Goal: Task Accomplishment & Management: Use online tool/utility

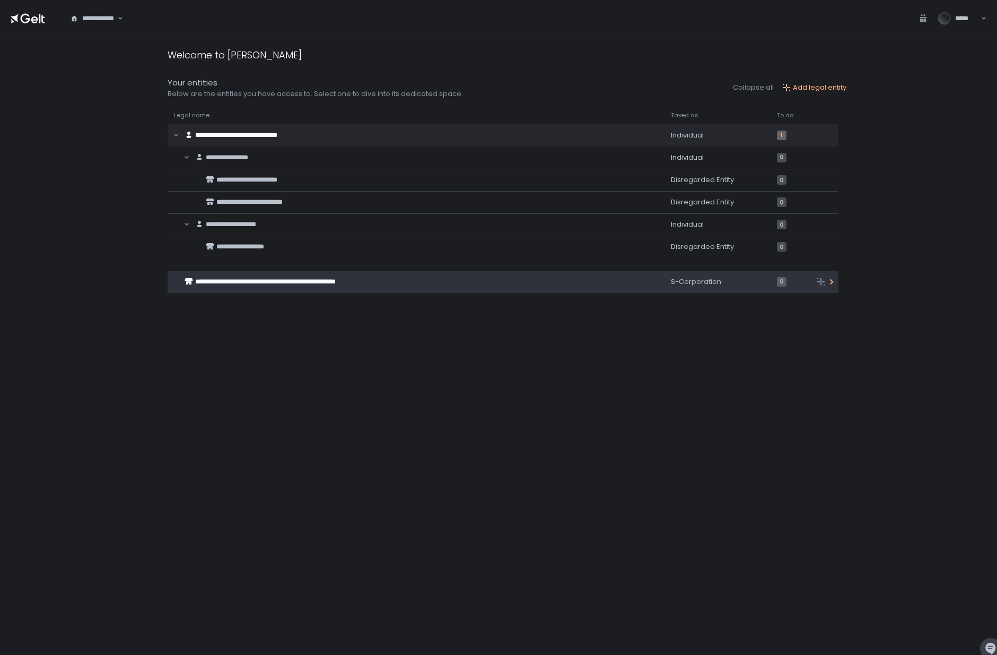
click at [246, 278] on span "**********" at bounding box center [265, 281] width 141 height 7
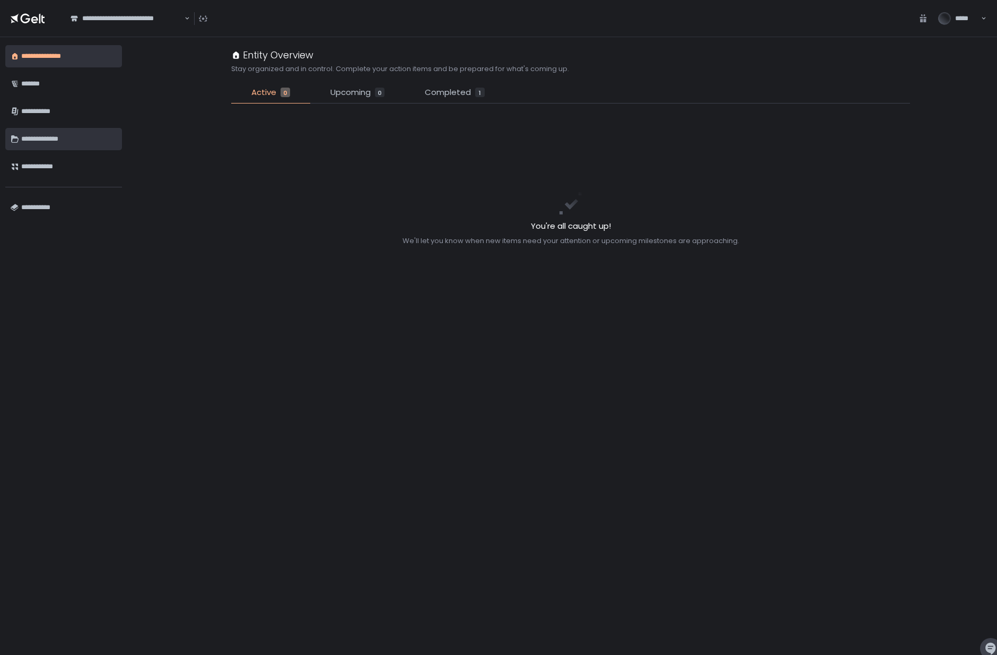
click at [59, 132] on div "**********" at bounding box center [68, 139] width 95 height 18
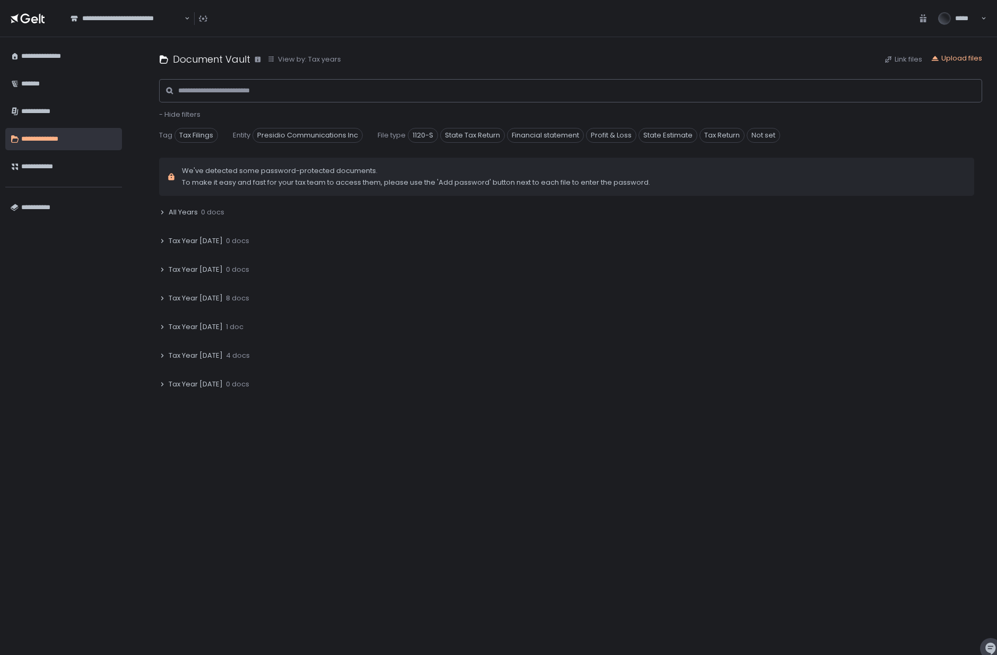
click at [194, 295] on span "Tax Year [DATE]" at bounding box center [196, 298] width 54 height 10
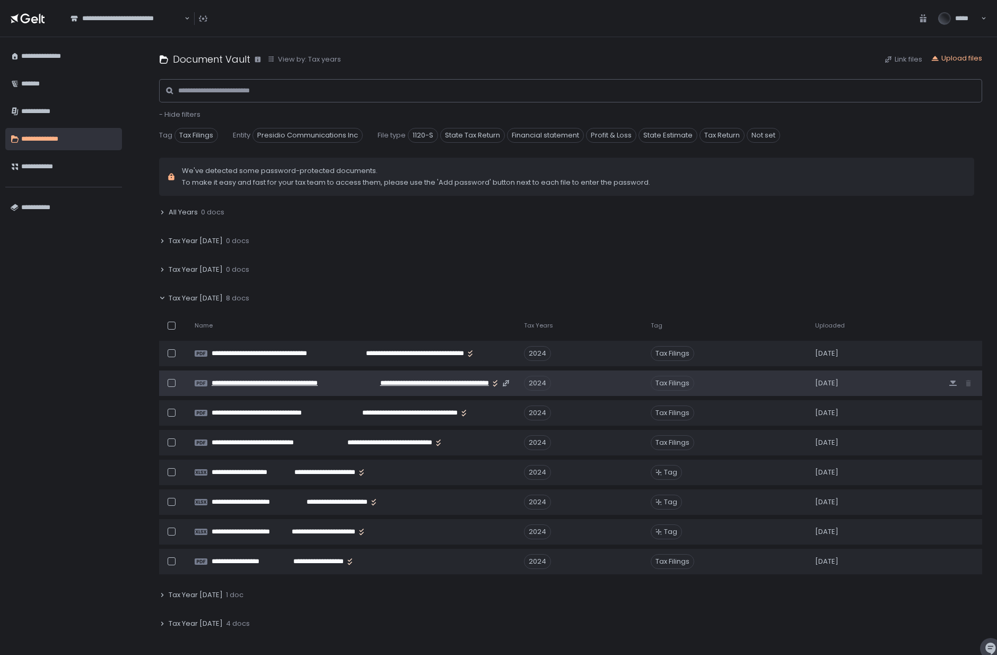
click at [385, 385] on span "**********" at bounding box center [425, 383] width 128 height 10
